Goal: Entertainment & Leisure: Consume media (video, audio)

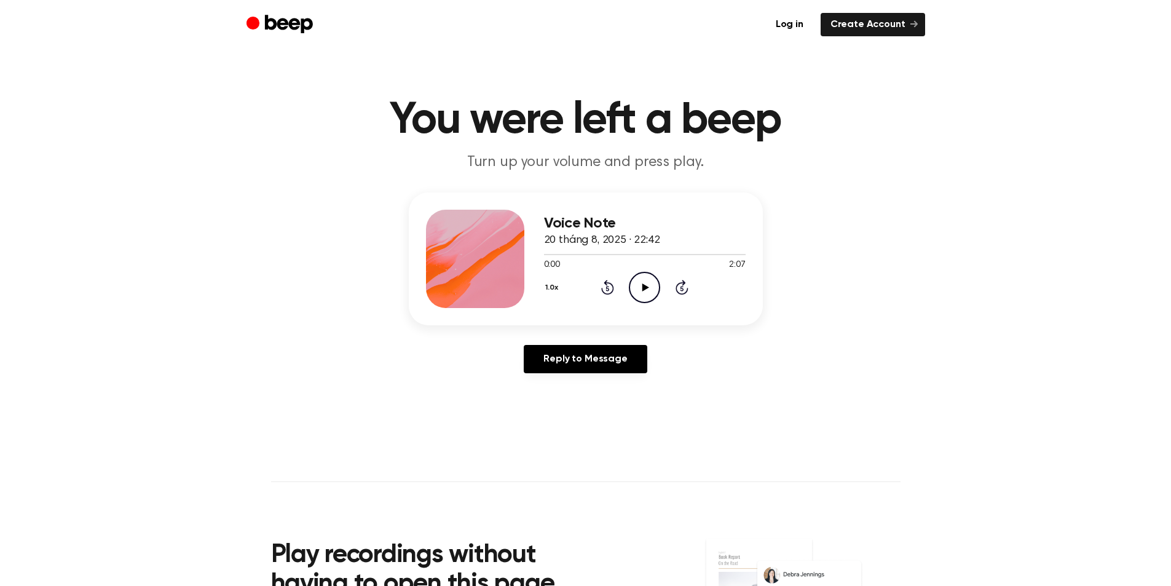
click at [640, 287] on icon "Play Audio" at bounding box center [644, 287] width 31 height 31
click at [716, 449] on main "You were left a beep Turn up your volume and press play. Voice Note 20 tháng 8,…" at bounding box center [585, 379] width 1171 height 758
click at [644, 283] on icon "Play Audio" at bounding box center [644, 287] width 31 height 31
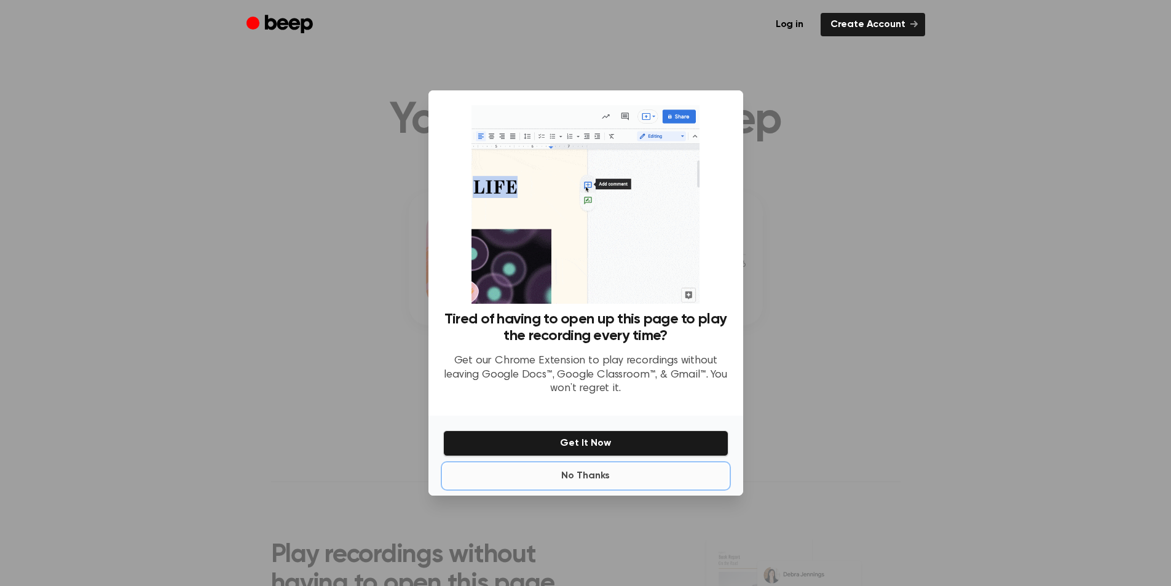
click at [584, 477] on button "No Thanks" at bounding box center [585, 475] width 285 height 25
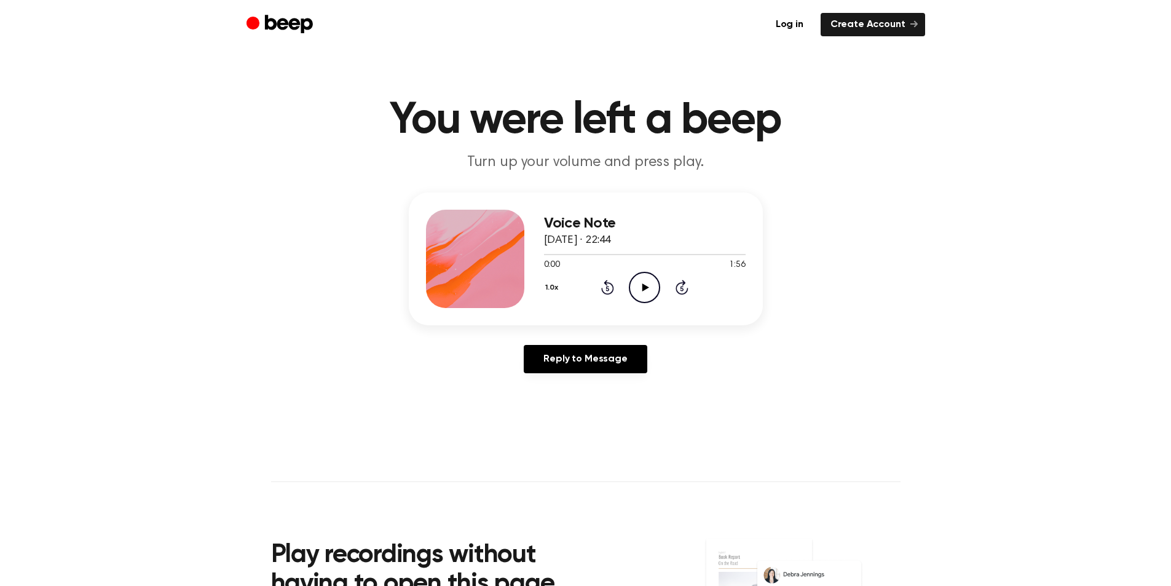
click at [642, 289] on icon at bounding box center [645, 287] width 7 height 8
click at [642, 287] on icon at bounding box center [645, 287] width 7 height 8
click at [637, 285] on icon "Play Audio" at bounding box center [644, 287] width 31 height 31
